Goal: Task Accomplishment & Management: Complete application form

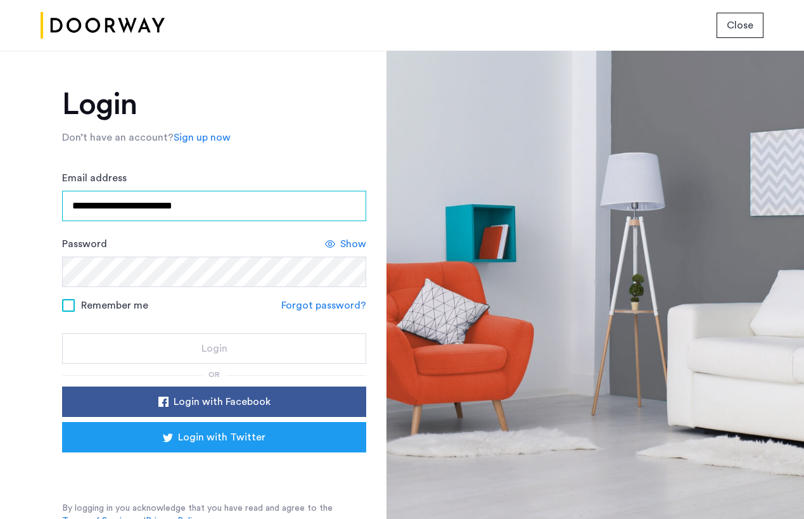
type input "**********"
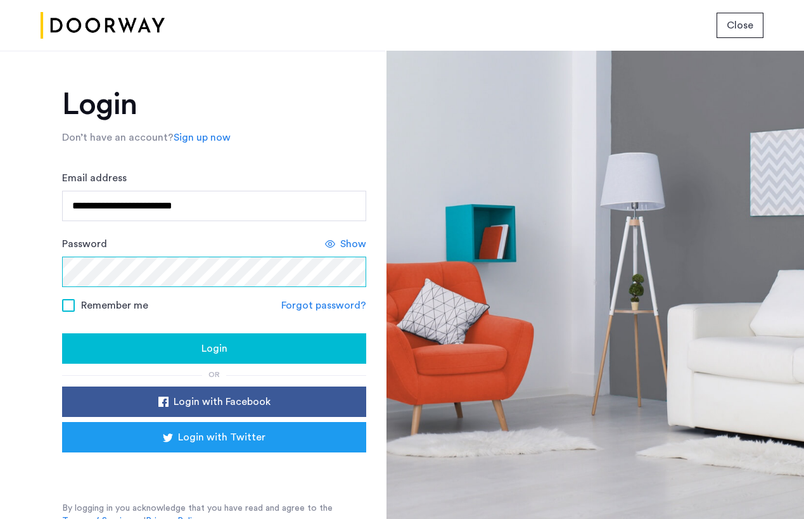
click at [212, 349] on button "Login" at bounding box center [214, 348] width 304 height 30
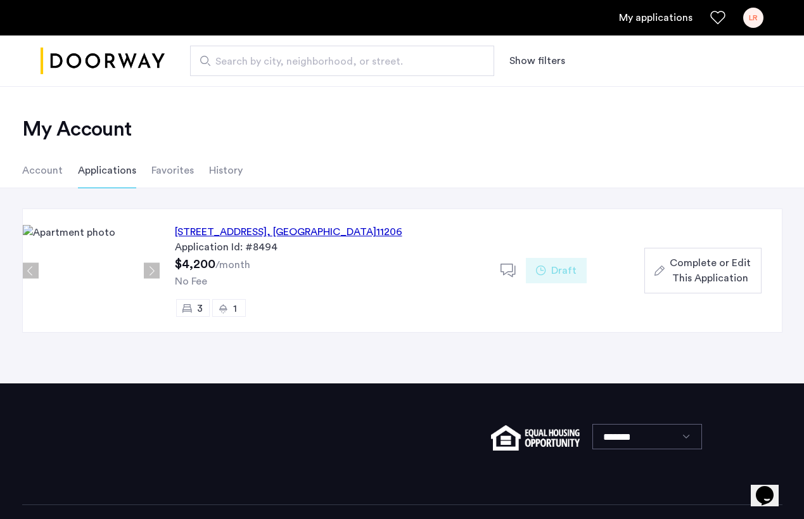
click at [669, 262] on div "Complete or Edit This Application" at bounding box center [703, 270] width 96 height 30
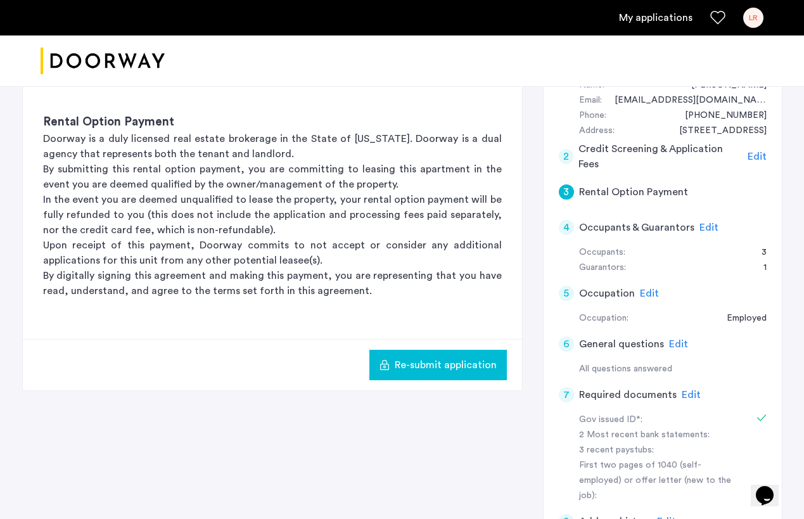
scroll to position [259, 0]
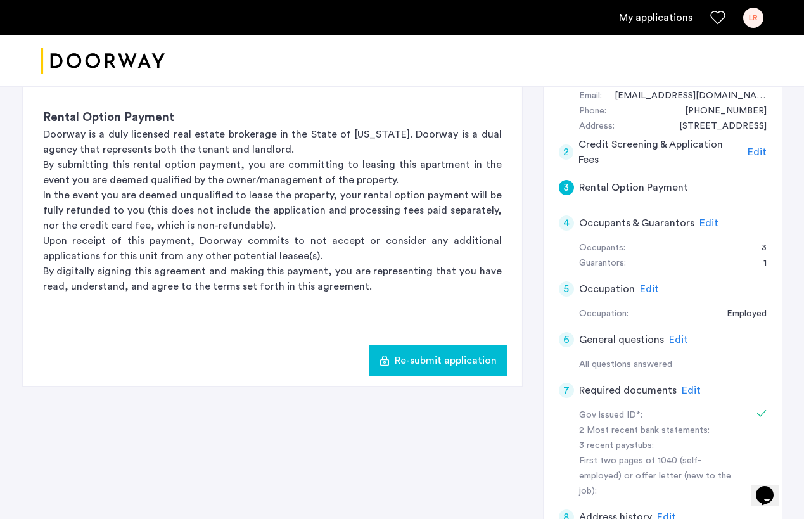
click at [682, 385] on span "Edit" at bounding box center [691, 390] width 19 height 10
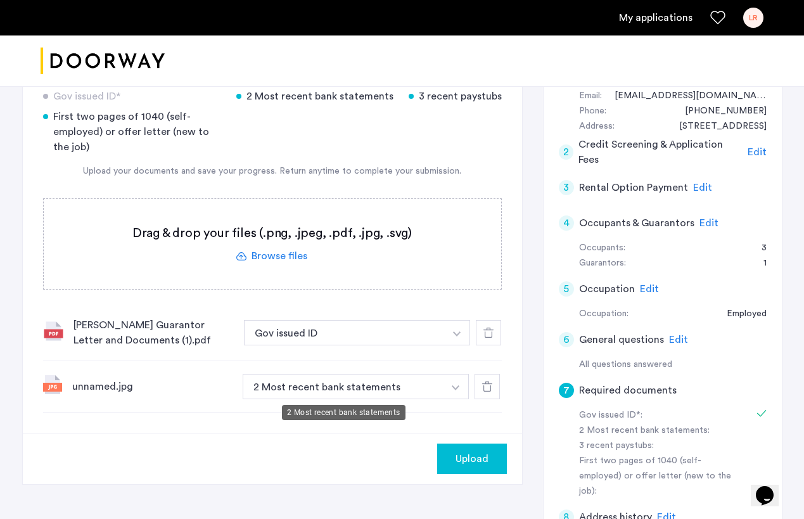
click at [309, 387] on button "2 Most recent bank statements" at bounding box center [344, 386] width 202 height 25
click at [314, 387] on button "2 Most recent bank statements" at bounding box center [344, 386] width 202 height 25
click at [461, 345] on button "button" at bounding box center [457, 332] width 26 height 25
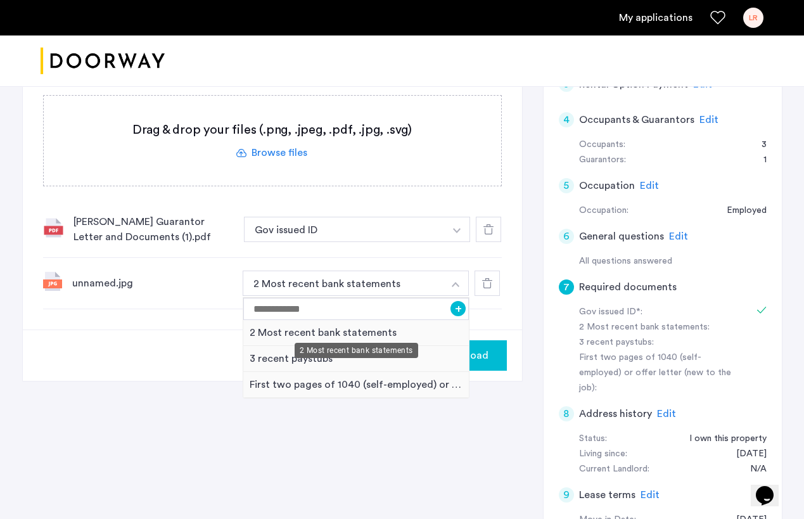
scroll to position [371, 0]
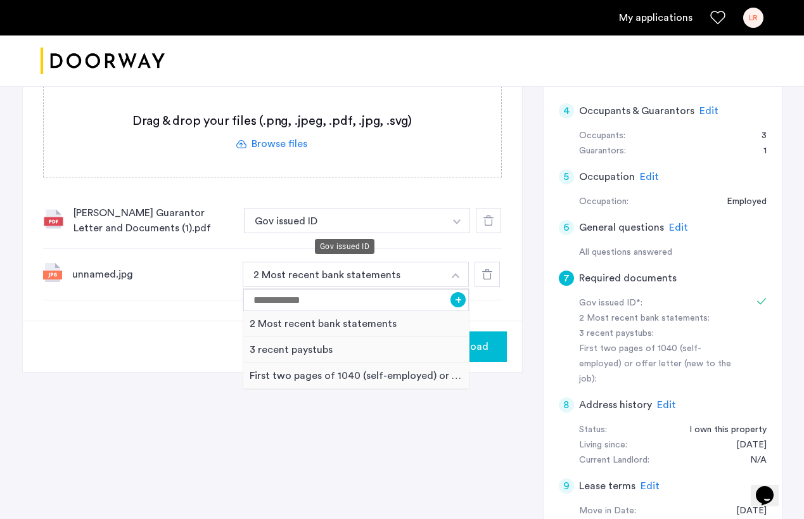
click at [369, 210] on button "Gov issued ID" at bounding box center [345, 220] width 202 height 25
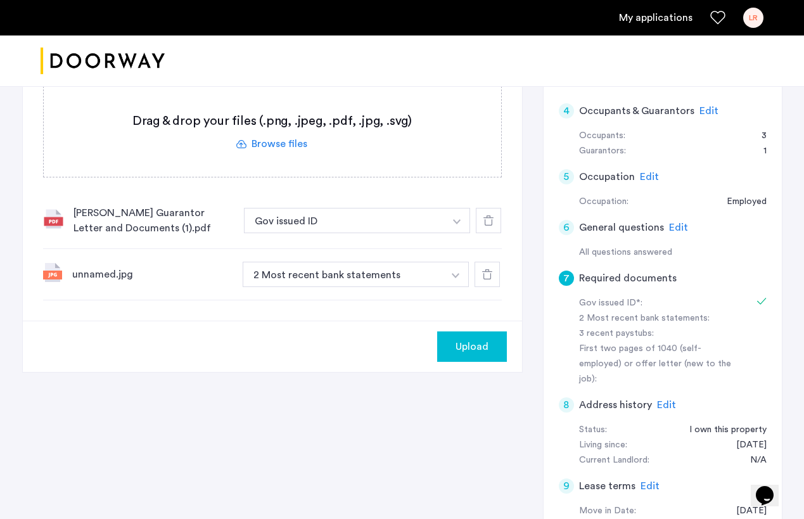
click at [369, 212] on button "Gov issued ID" at bounding box center [345, 220] width 202 height 25
click at [407, 212] on button "Gov issued ID" at bounding box center [345, 220] width 202 height 25
click at [458, 219] on button "button" at bounding box center [457, 220] width 26 height 25
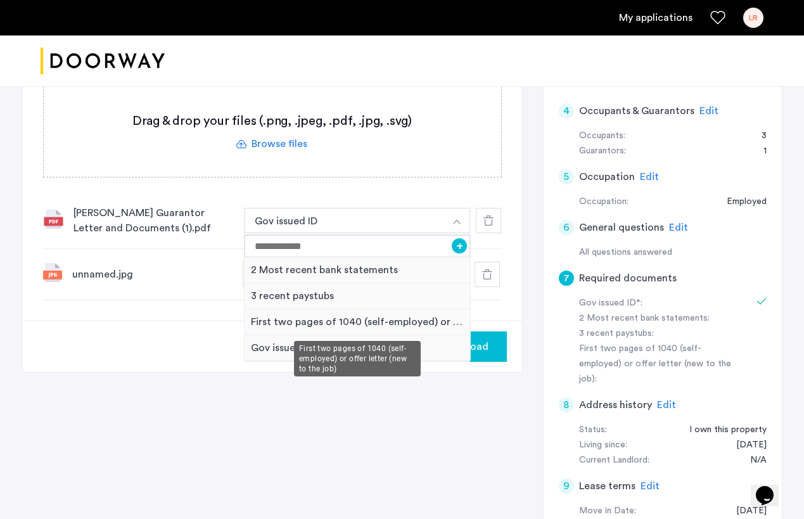
click at [400, 320] on div "First two pages of 1040 (self-employed) or offer letter (new to the job)" at bounding box center [358, 322] width 226 height 26
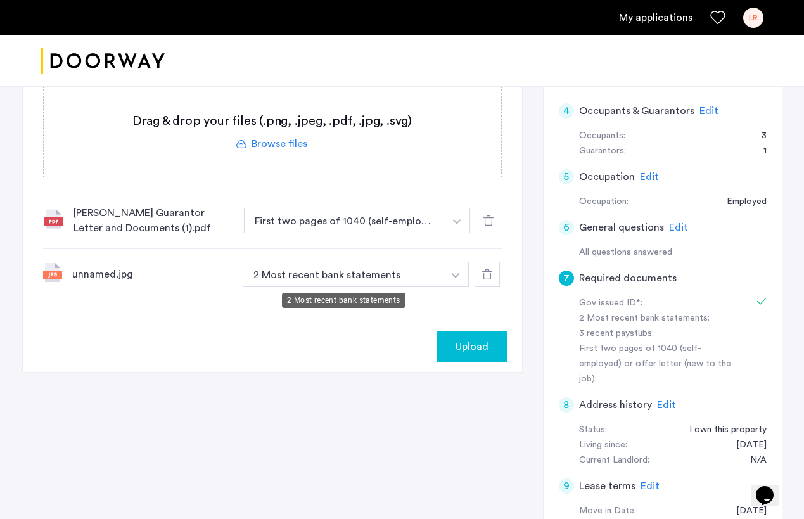
click at [428, 262] on button "2 Most recent bank statements" at bounding box center [344, 274] width 202 height 25
click at [427, 268] on button "2 Most recent bank statements" at bounding box center [344, 274] width 202 height 25
click at [454, 224] on img "button" at bounding box center [457, 221] width 8 height 5
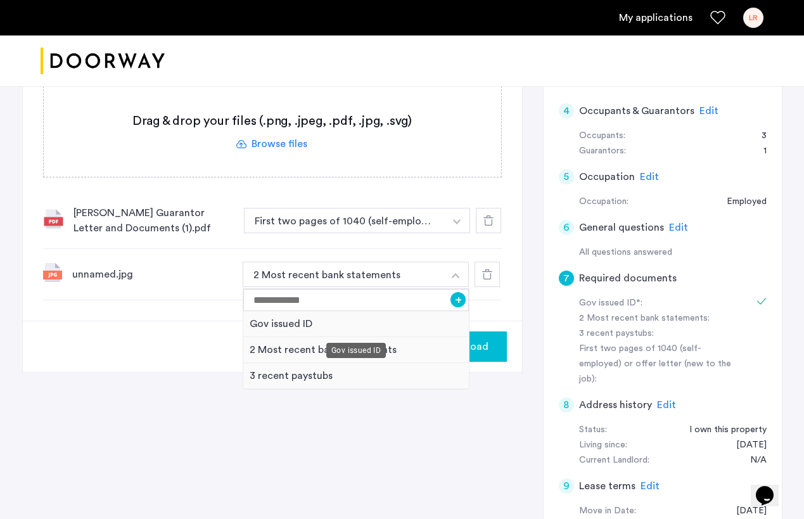
click at [391, 336] on div "Gov issued ID" at bounding box center [356, 324] width 226 height 26
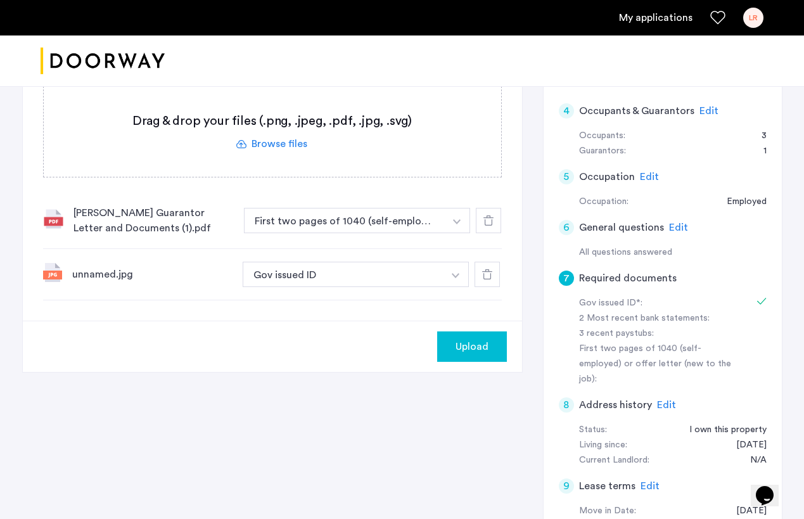
click at [375, 234] on div "[PERSON_NAME] Guarantor Letter and Documents (1).pdf First two pages of 1040 (s…" at bounding box center [272, 221] width 459 height 56
click at [387, 221] on button "First two pages of 1040 (self-employed) or offer letter (new to the job)" at bounding box center [345, 220] width 202 height 25
click at [451, 221] on button "button" at bounding box center [457, 220] width 26 height 25
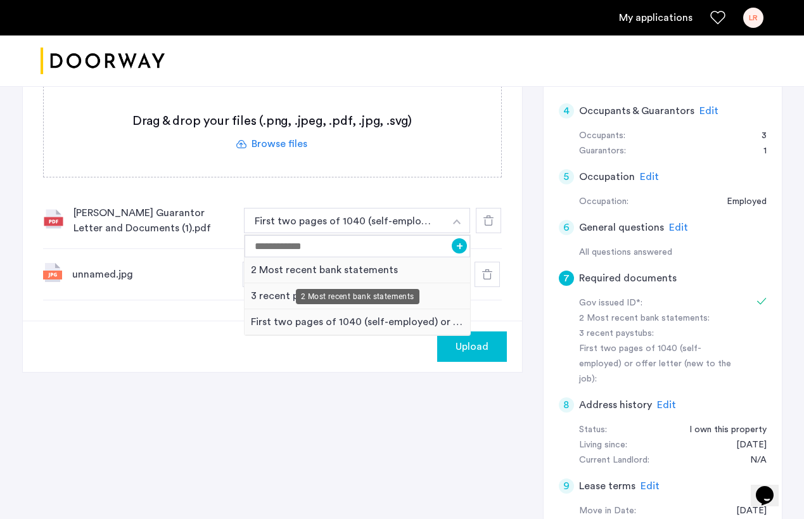
click at [369, 276] on div "2 Most recent bank statements" at bounding box center [358, 270] width 226 height 26
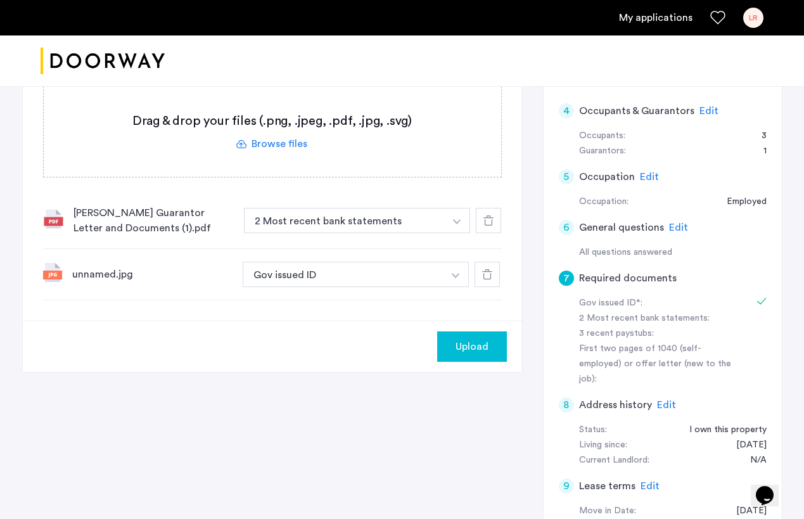
click at [465, 349] on span "Upload" at bounding box center [472, 346] width 33 height 15
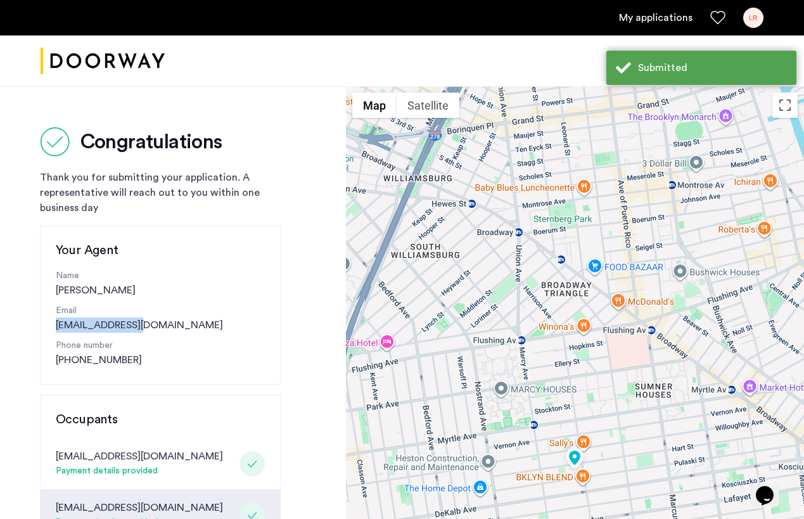
drag, startPoint x: 151, startPoint y: 323, endPoint x: 54, endPoint y: 324, distance: 97.0
click at [54, 324] on div "Your Agent Name [PERSON_NAME] Email [EMAIL_ADDRESS][DOMAIN_NAME] Phone number […" at bounding box center [160, 305] width 241 height 159
copy link "[EMAIL_ADDRESS][DOMAIN_NAME]"
